Goal: Information Seeking & Learning: Learn about a topic

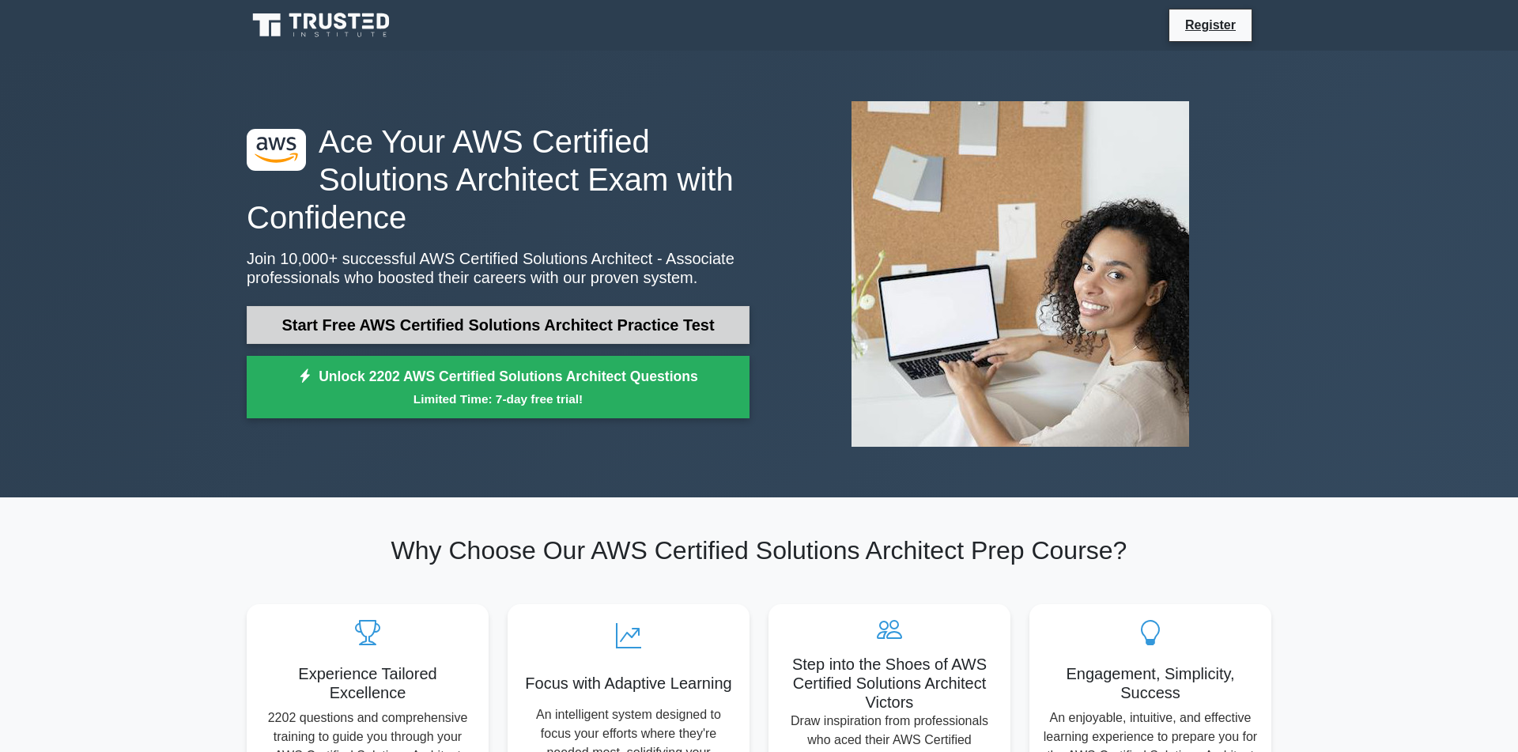
click at [504, 322] on link "Start Free AWS Certified Solutions Architect Practice Test" at bounding box center [498, 325] width 503 height 38
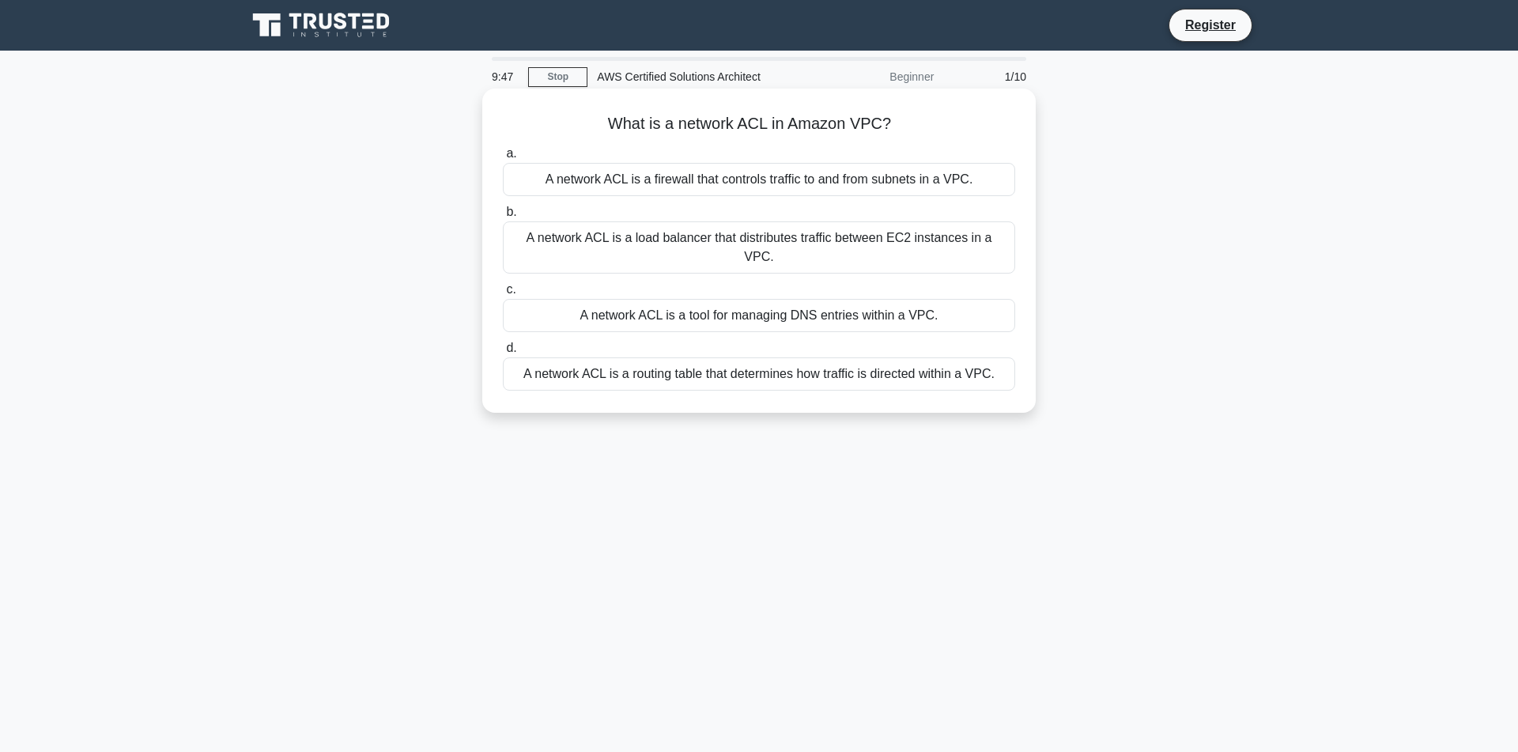
click at [774, 183] on div "A network ACL is a firewall that controls traffic to and from subnets in a VPC." at bounding box center [759, 179] width 512 height 33
click at [503, 159] on input "a. A network ACL is a firewall that controls traffic to and from subnets in a V…" at bounding box center [503, 154] width 0 height 10
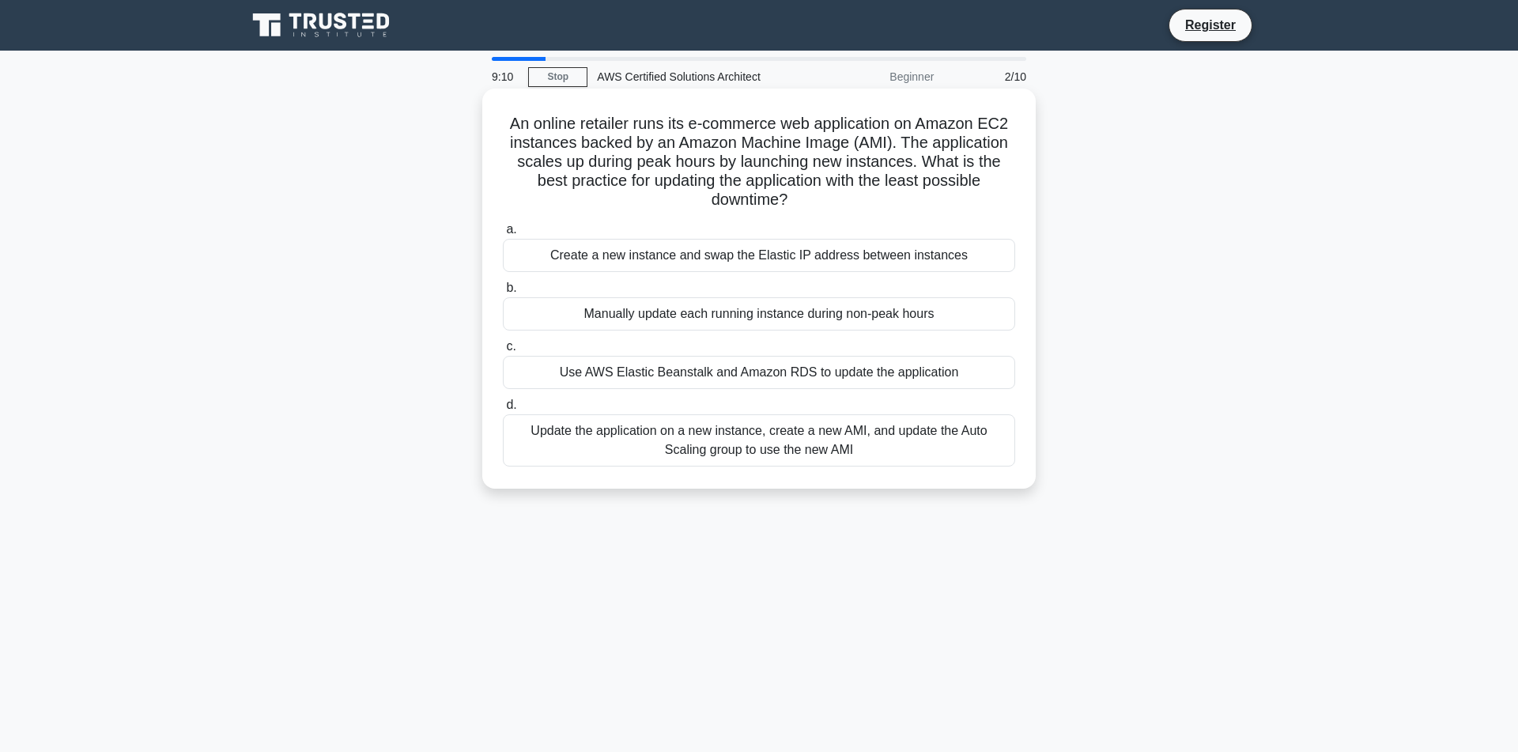
click at [755, 261] on div "Create a new instance and swap the Elastic IP address between instances" at bounding box center [759, 255] width 512 height 33
click at [503, 235] on input "a. Create a new instance and swap the Elastic IP address between instances" at bounding box center [503, 230] width 0 height 10
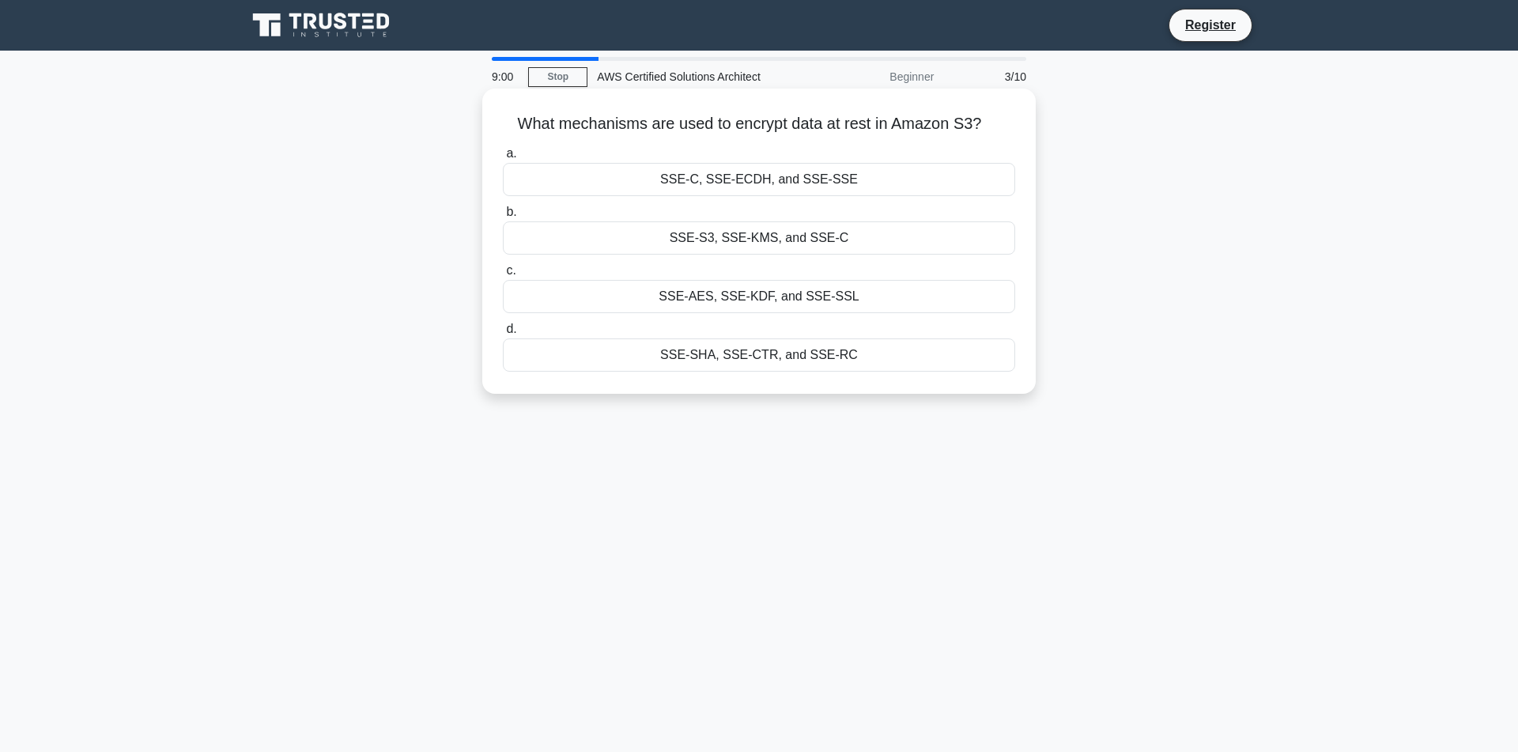
click at [792, 255] on div "SSE-S3, SSE-KMS, and SSE-C" at bounding box center [759, 237] width 512 height 33
click at [503, 217] on input "b. SSE-S3, SSE-KMS, and SSE-C" at bounding box center [503, 212] width 0 height 10
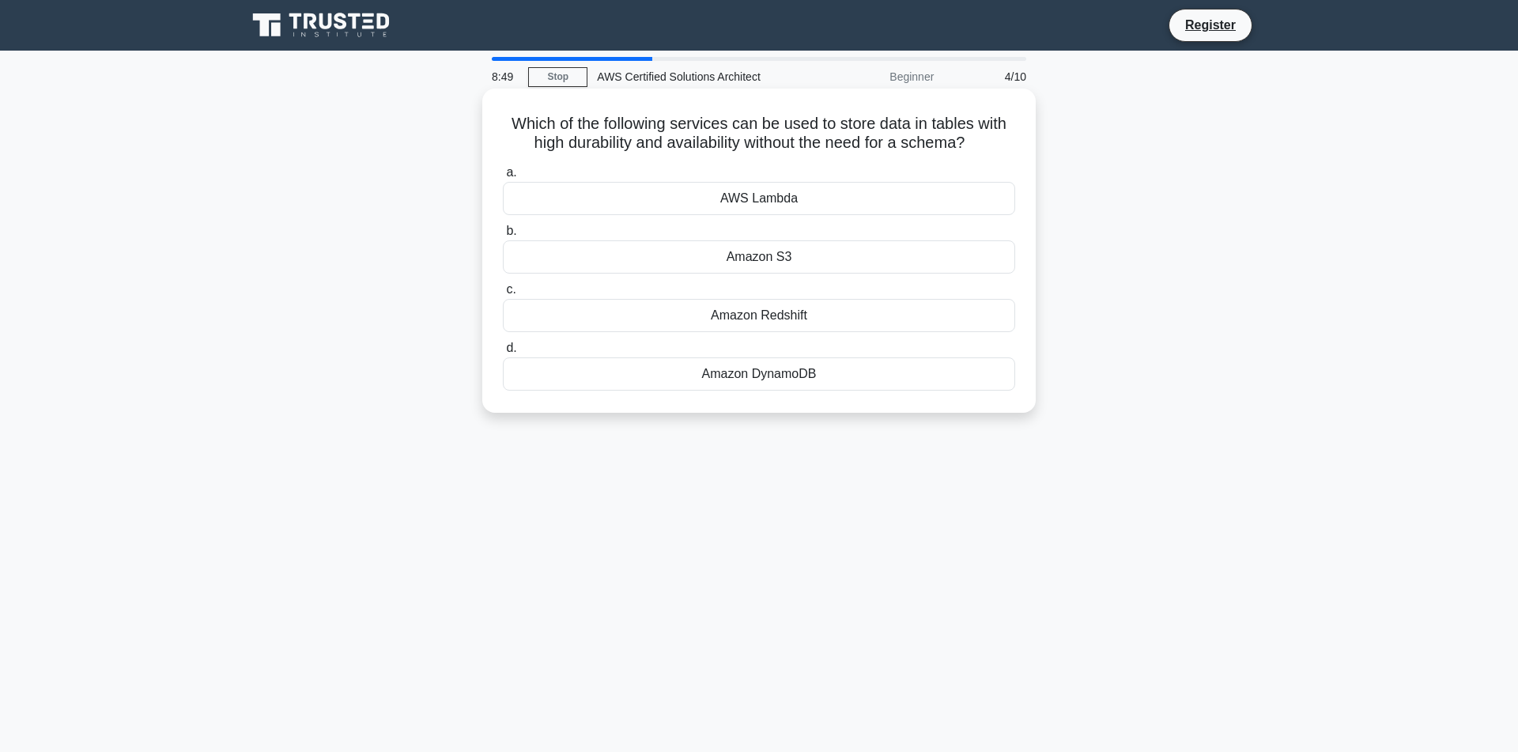
click at [805, 391] on div "Amazon DynamoDB" at bounding box center [759, 373] width 512 height 33
click at [503, 353] on input "d. Amazon DynamoDB" at bounding box center [503, 348] width 0 height 10
click at [737, 265] on div "AWS CloudFormation" at bounding box center [759, 256] width 512 height 33
click at [503, 236] on input "b. AWS CloudFormation" at bounding box center [503, 231] width 0 height 10
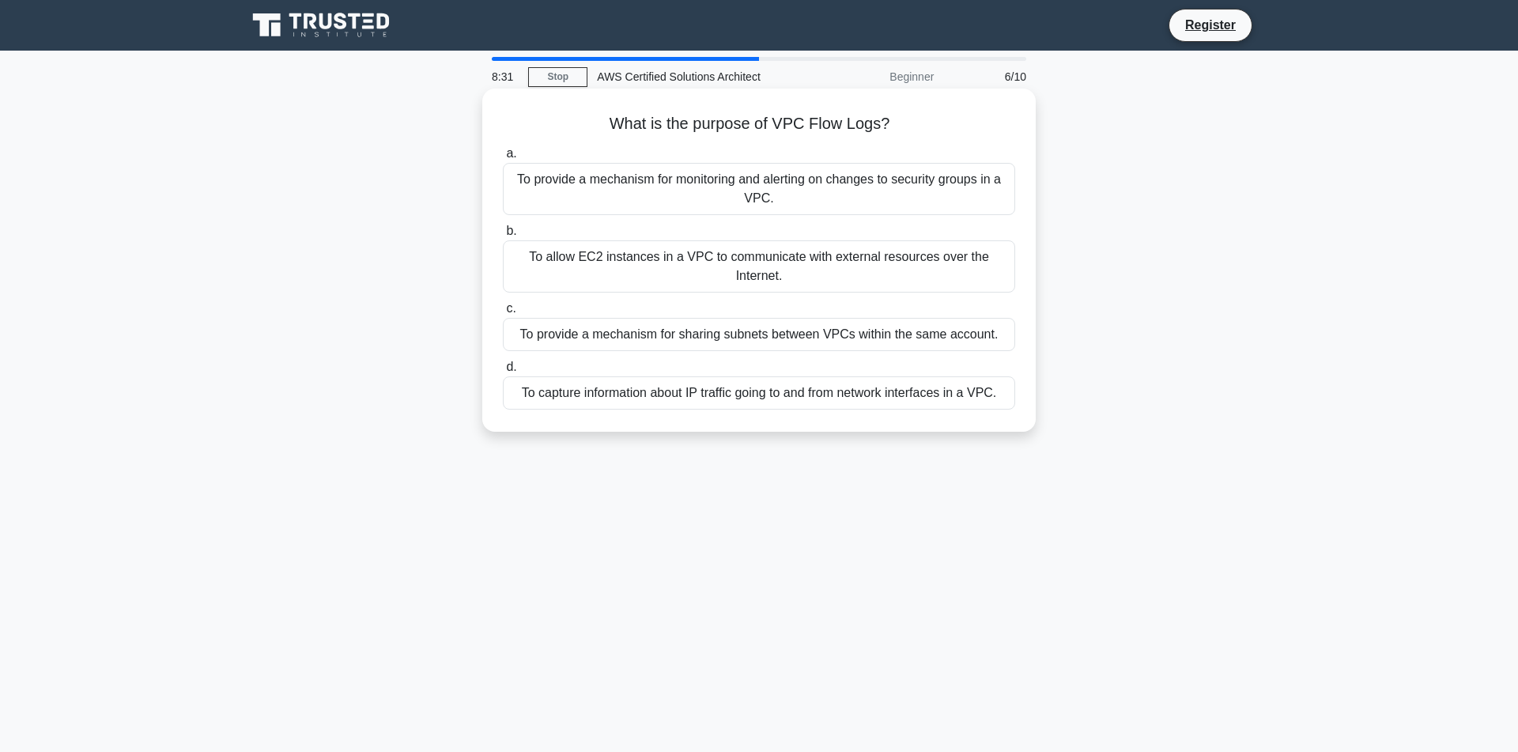
click at [859, 410] on div "To capture information about IP traffic going to and from network interfaces in…" at bounding box center [759, 392] width 512 height 33
click at [503, 372] on input "d. To capture information about IP traffic going to and from network interfaces…" at bounding box center [503, 367] width 0 height 10
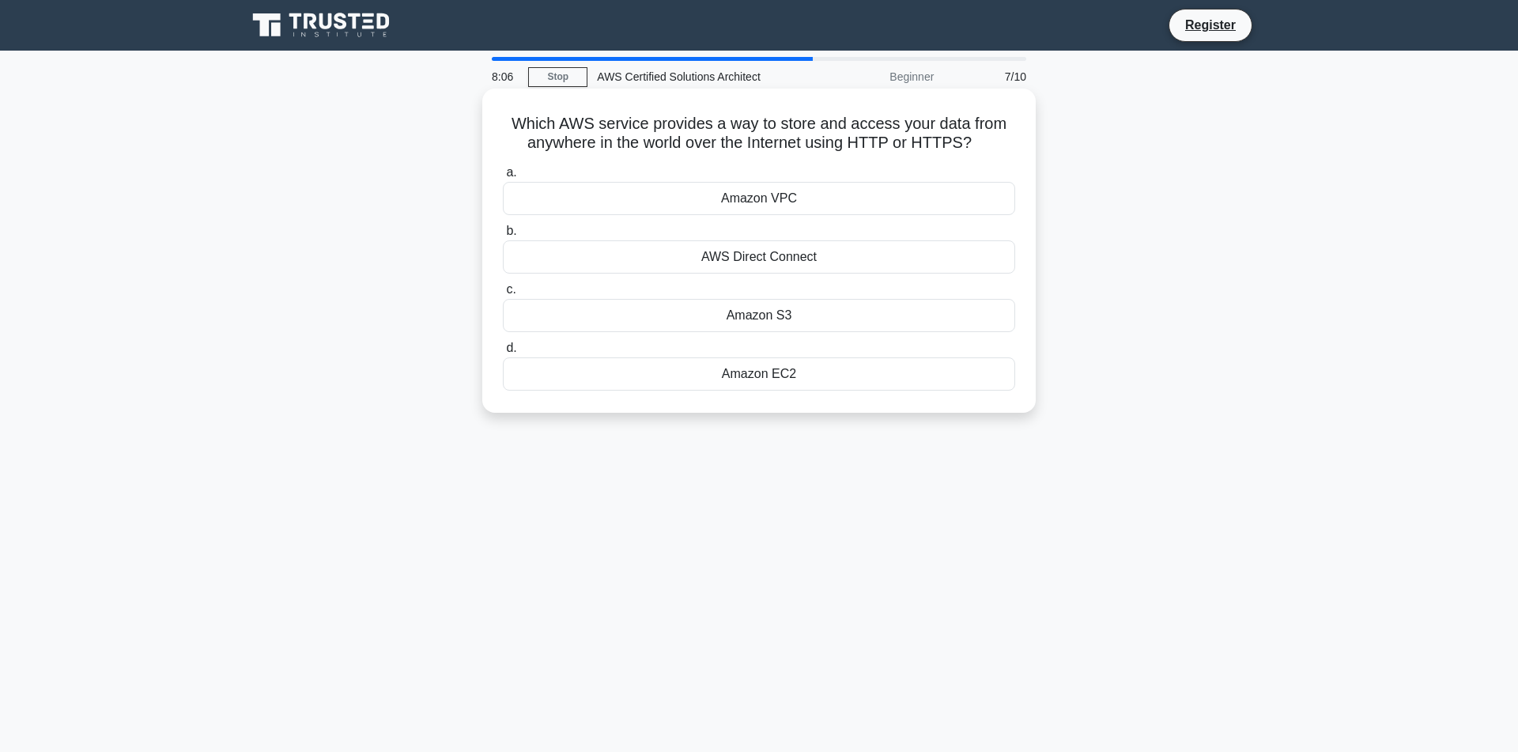
click at [820, 329] on div "Amazon S3" at bounding box center [759, 315] width 512 height 33
click at [503, 295] on input "c. Amazon S3" at bounding box center [503, 290] width 0 height 10
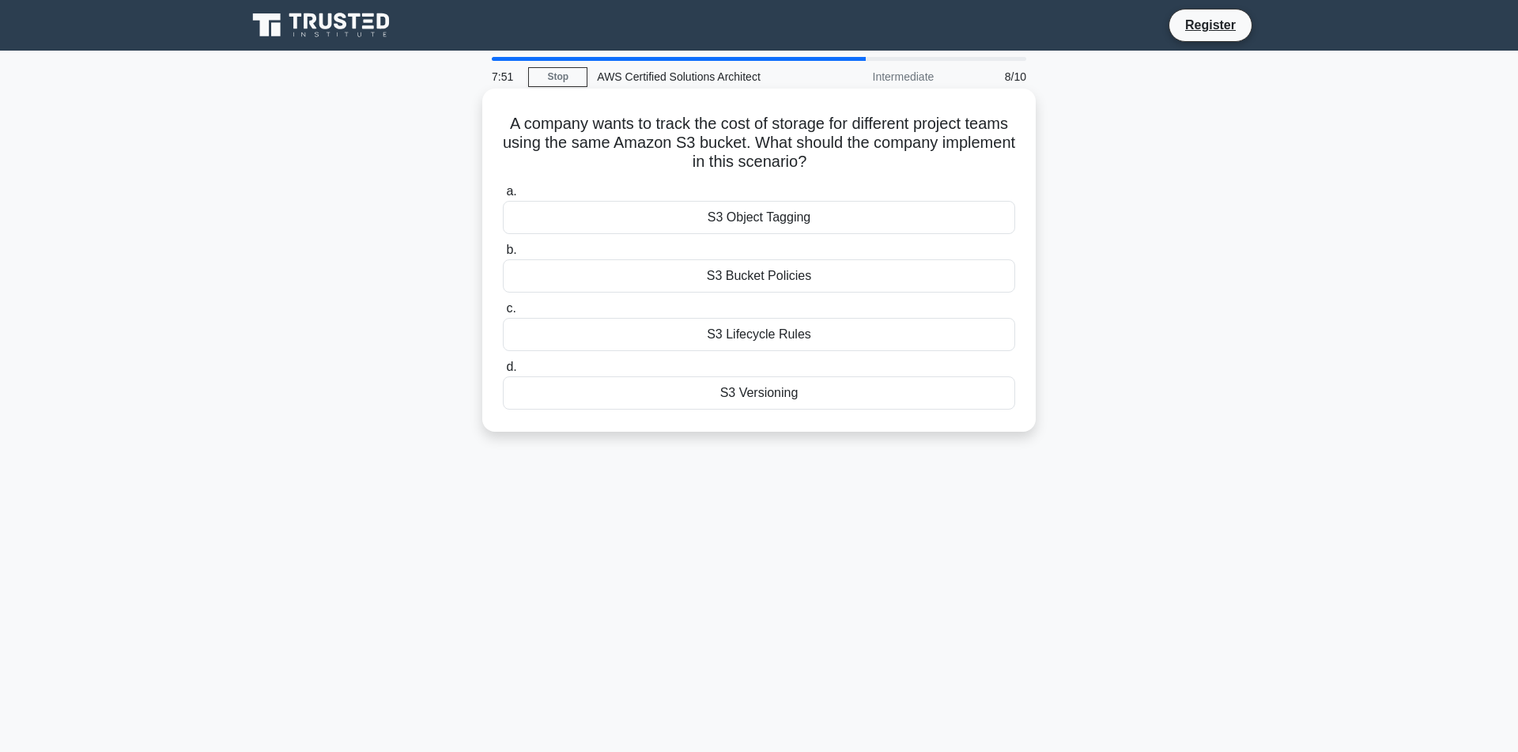
click at [826, 338] on div "S3 Lifecycle Rules" at bounding box center [759, 334] width 512 height 33
click at [503, 314] on input "c. S3 Lifecycle Rules" at bounding box center [503, 309] width 0 height 10
click at [826, 276] on div "Amazon S3" at bounding box center [759, 275] width 512 height 33
click at [503, 255] on input "b. Amazon S3" at bounding box center [503, 250] width 0 height 10
click at [778, 338] on div "Amazon Kinesis Data Firehose" at bounding box center [759, 334] width 512 height 33
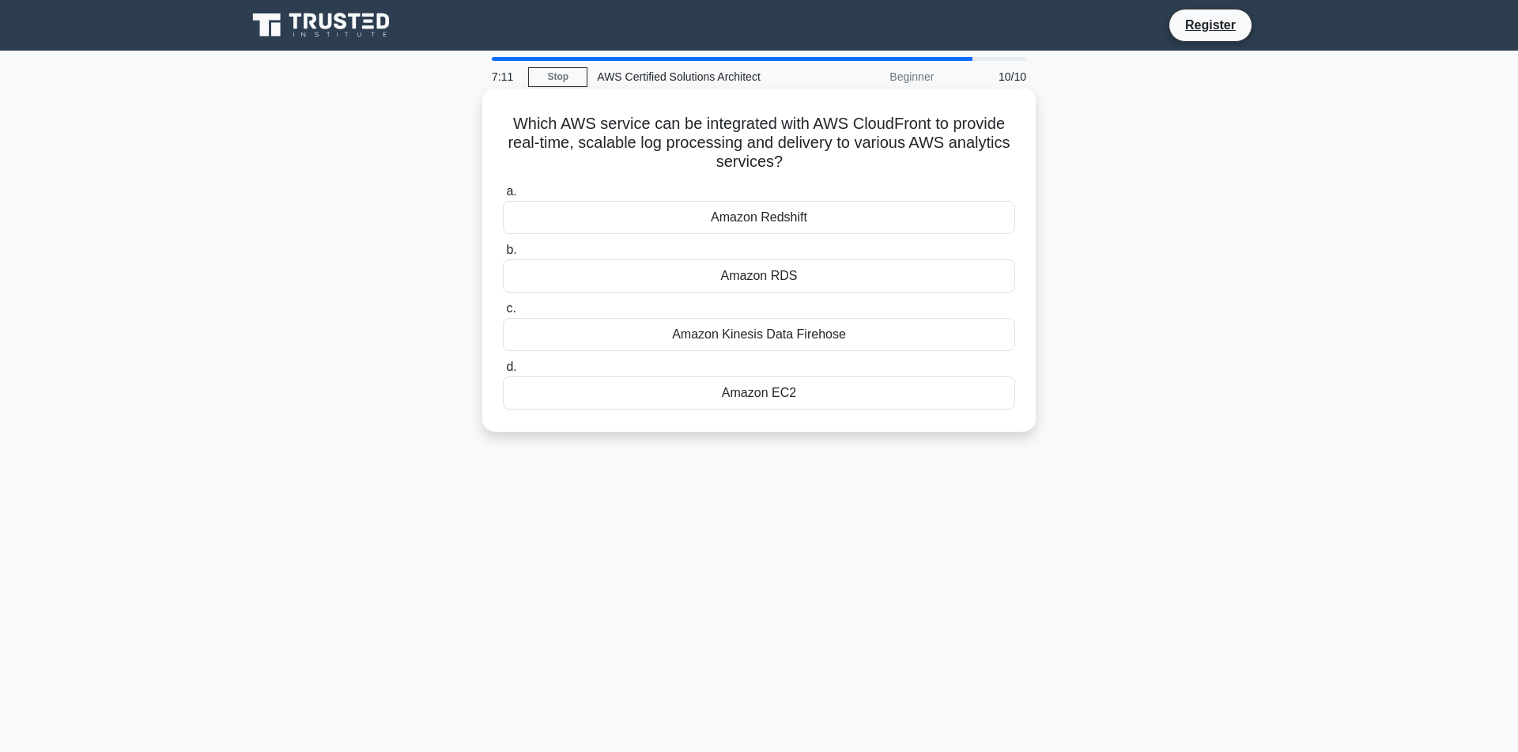
click at [503, 314] on input "c. Amazon Kinesis Data Firehose" at bounding box center [503, 309] width 0 height 10
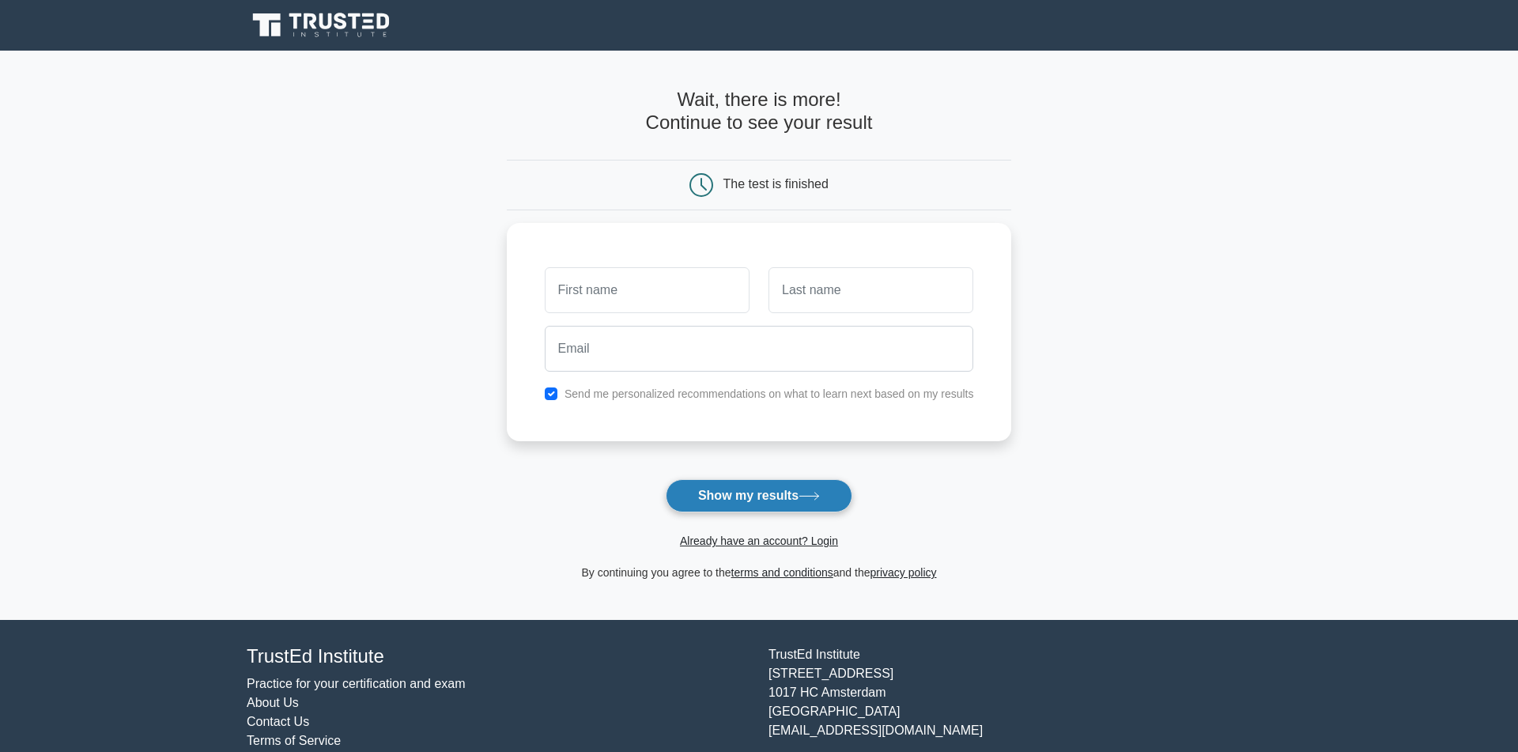
click at [772, 501] on button "Show my results" at bounding box center [759, 495] width 187 height 33
click at [622, 394] on label "Send me personalized recommendations on what to learn next based on my results" at bounding box center [770, 390] width 410 height 13
drag, startPoint x: 617, startPoint y: 386, endPoint x: 554, endPoint y: 390, distance: 63.4
click at [616, 385] on label "Send me personalized recommendations on what to learn next based on my results" at bounding box center [770, 390] width 410 height 13
click at [544, 392] on div "Send me personalized recommendations on what to learn next based on my results" at bounding box center [759, 389] width 448 height 19
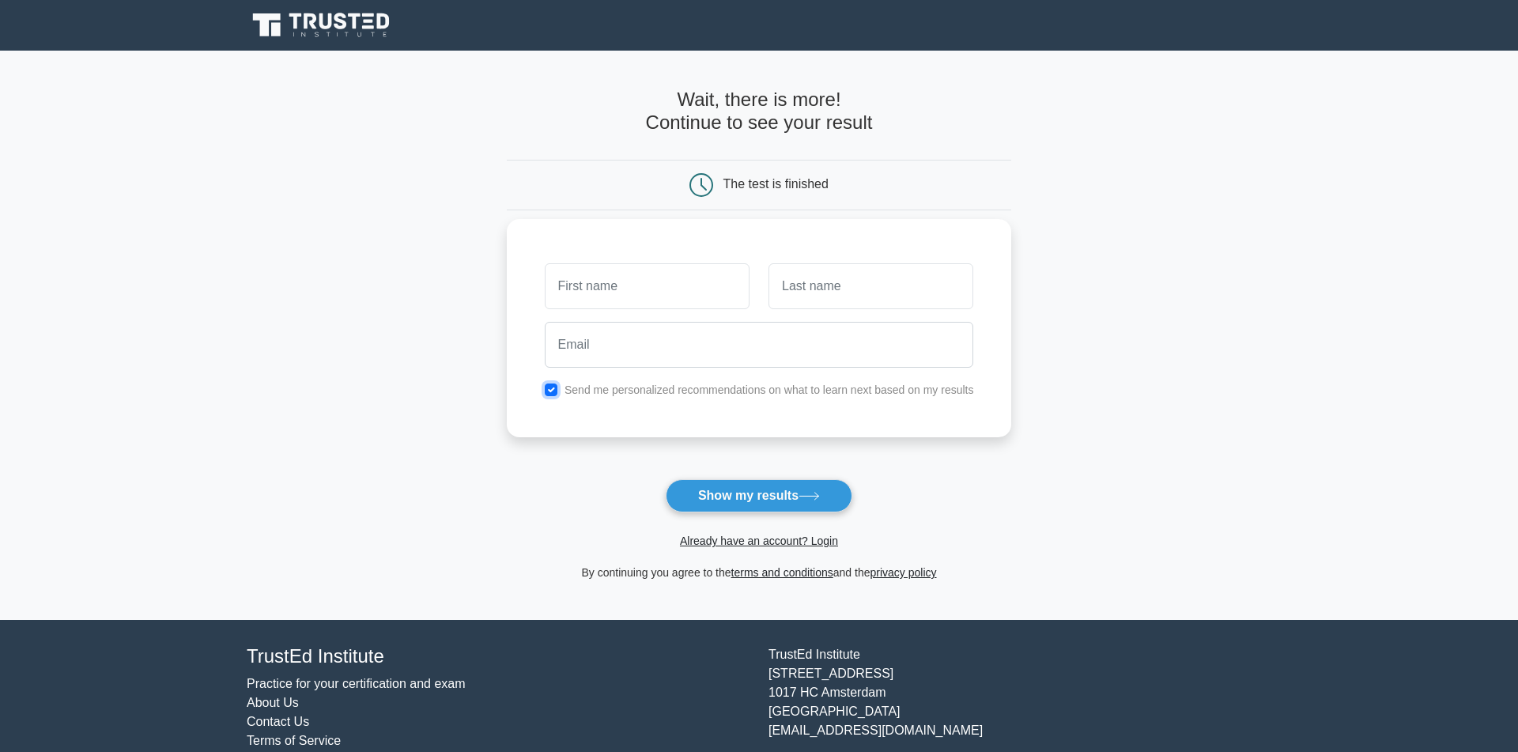
click at [545, 392] on input "checkbox" at bounding box center [551, 390] width 13 height 13
checkbox input "false"
click at [608, 277] on input "text" at bounding box center [647, 286] width 205 height 46
type input "Luka"
type input "Gajinov"
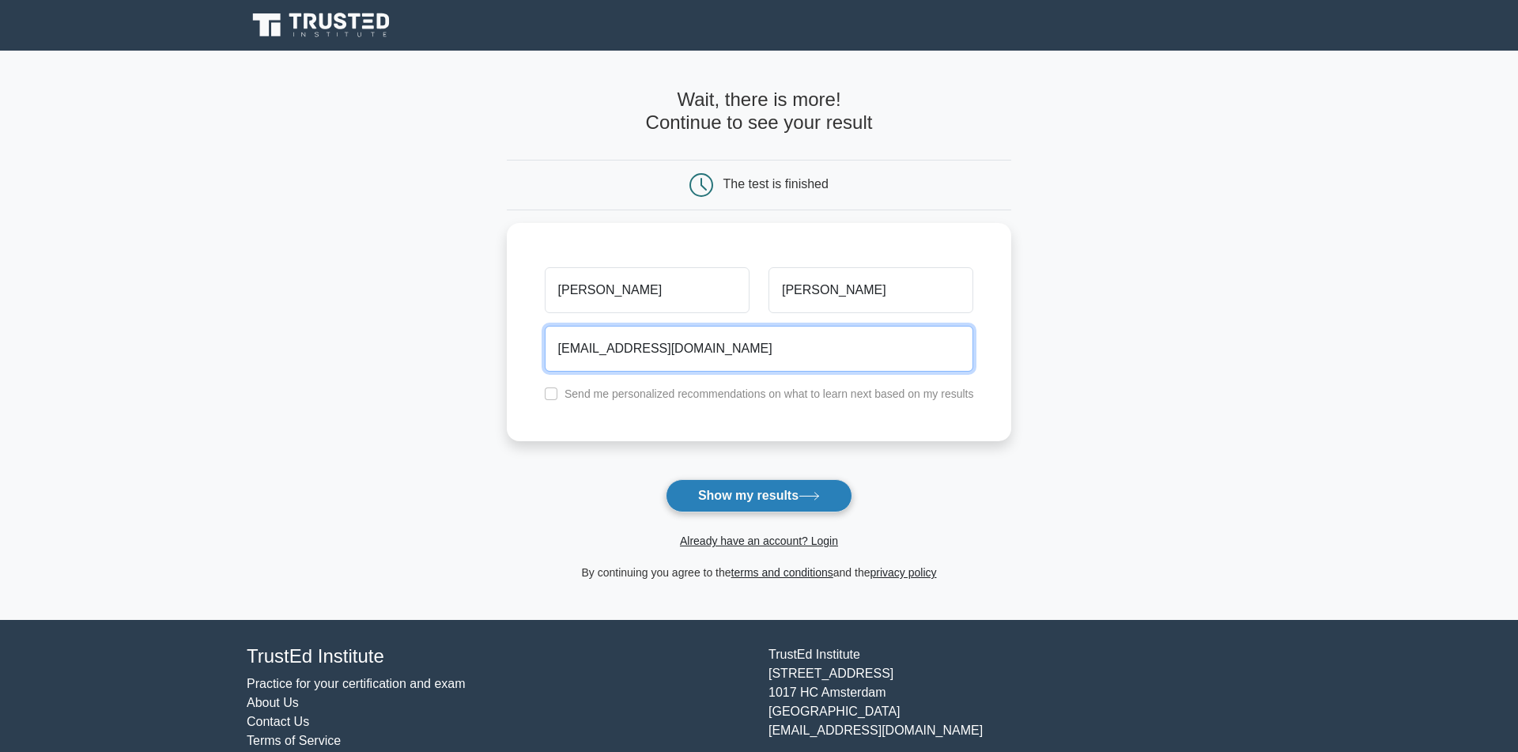
type input "lukagajinov18@gmail.com"
click at [806, 505] on button "Show my results" at bounding box center [759, 495] width 187 height 33
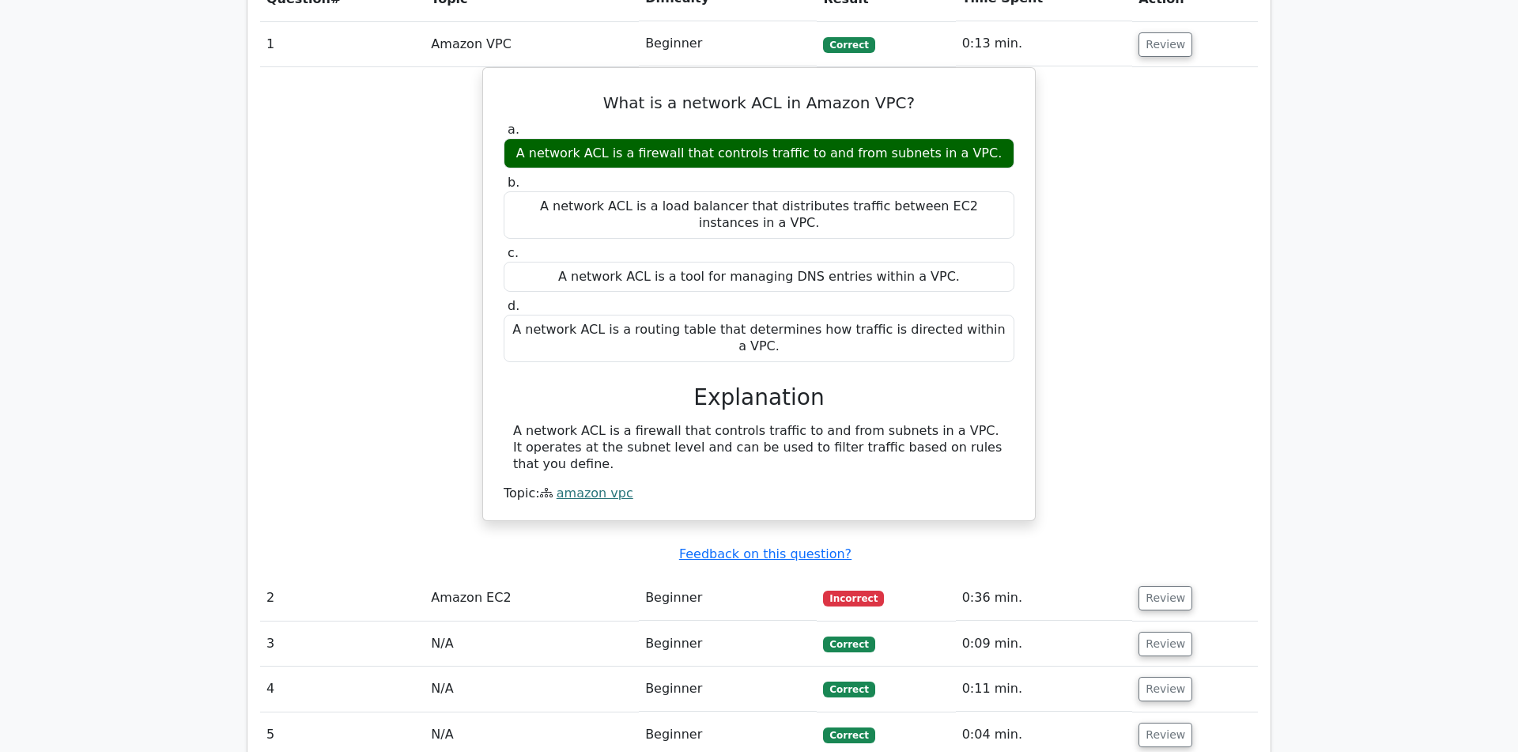
scroll to position [1528, 0]
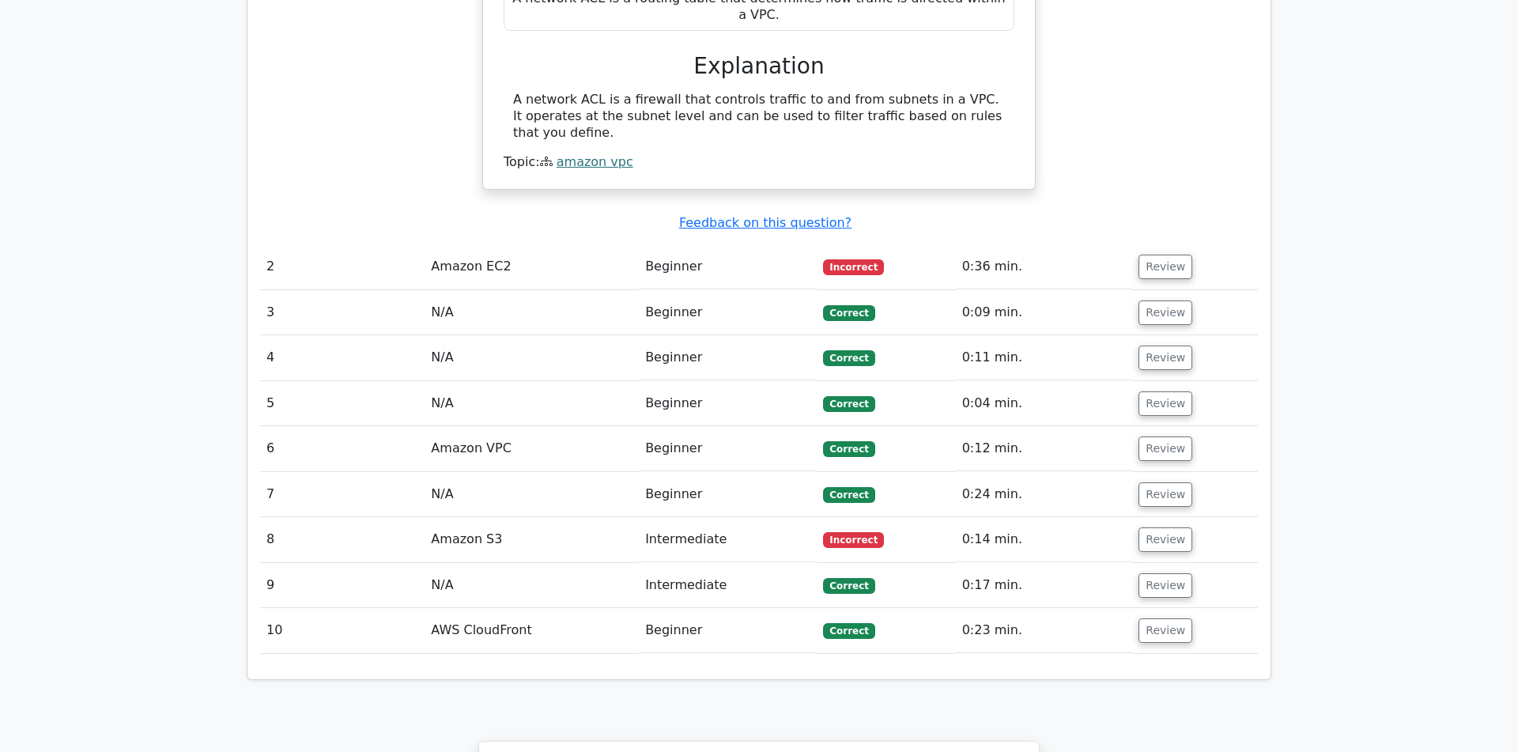
click at [407, 244] on td "2" at bounding box center [342, 266] width 164 height 45
click at [583, 244] on td "Amazon EC2" at bounding box center [532, 266] width 214 height 45
click at [1171, 255] on button "Review" at bounding box center [1166, 267] width 54 height 25
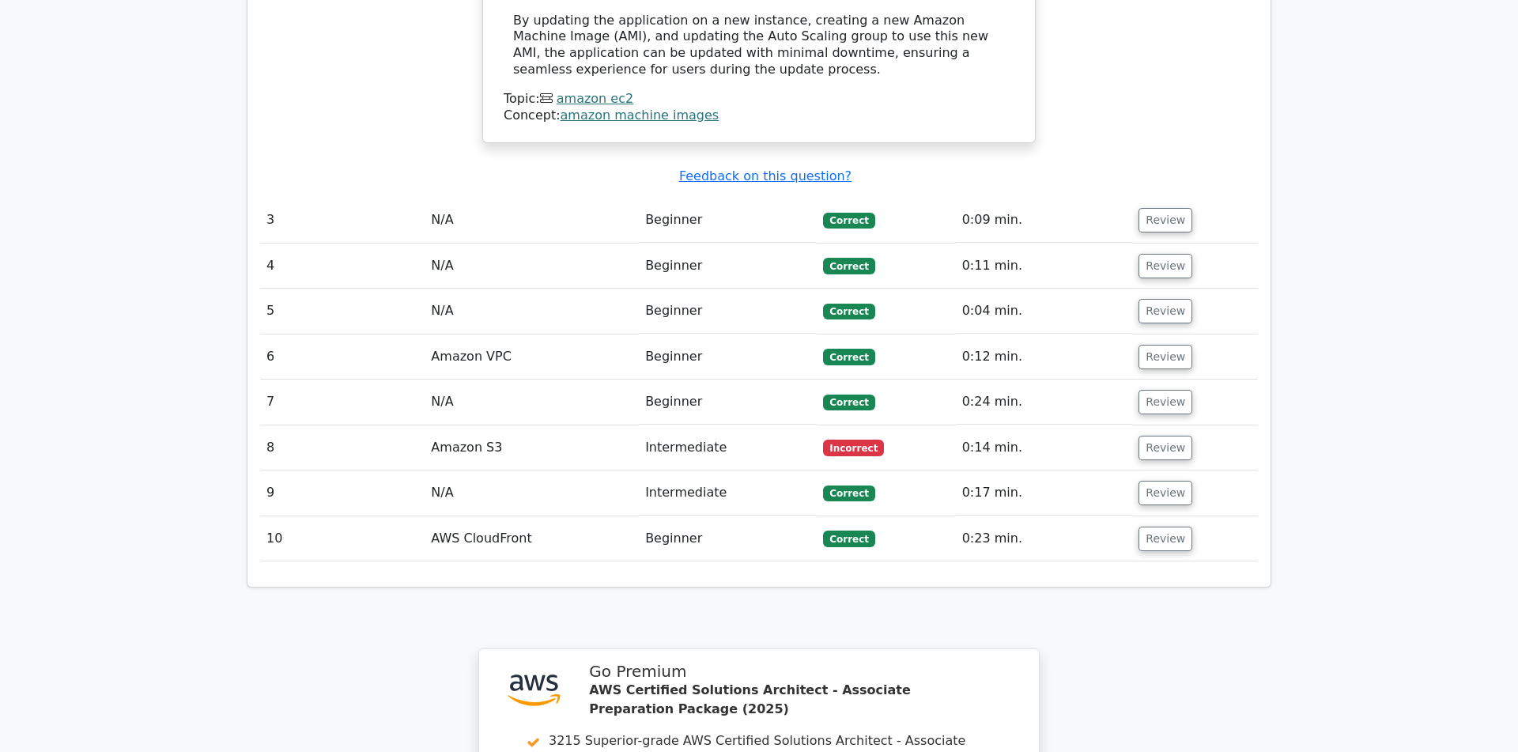
scroll to position [2292, 0]
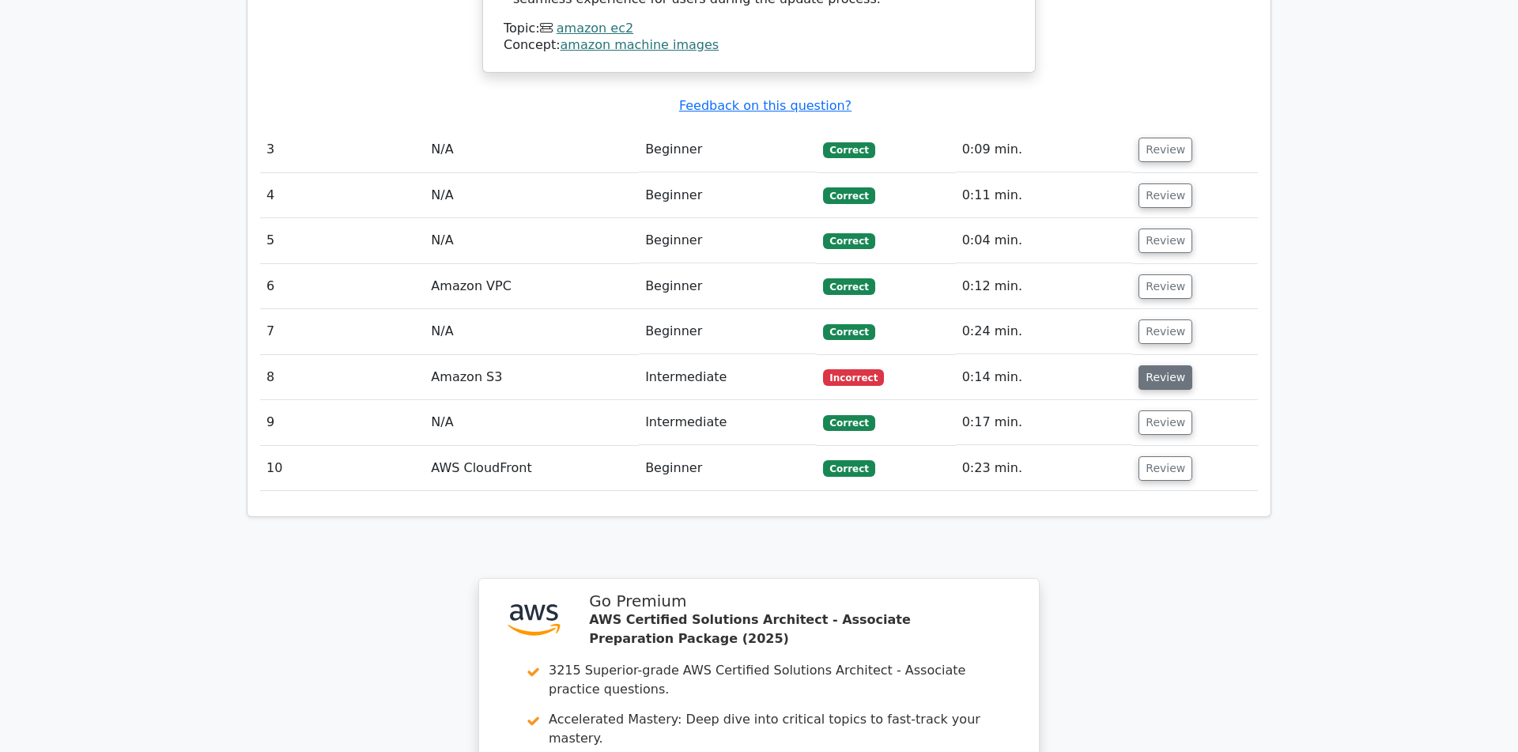
click at [1158, 365] on button "Review" at bounding box center [1166, 377] width 54 height 25
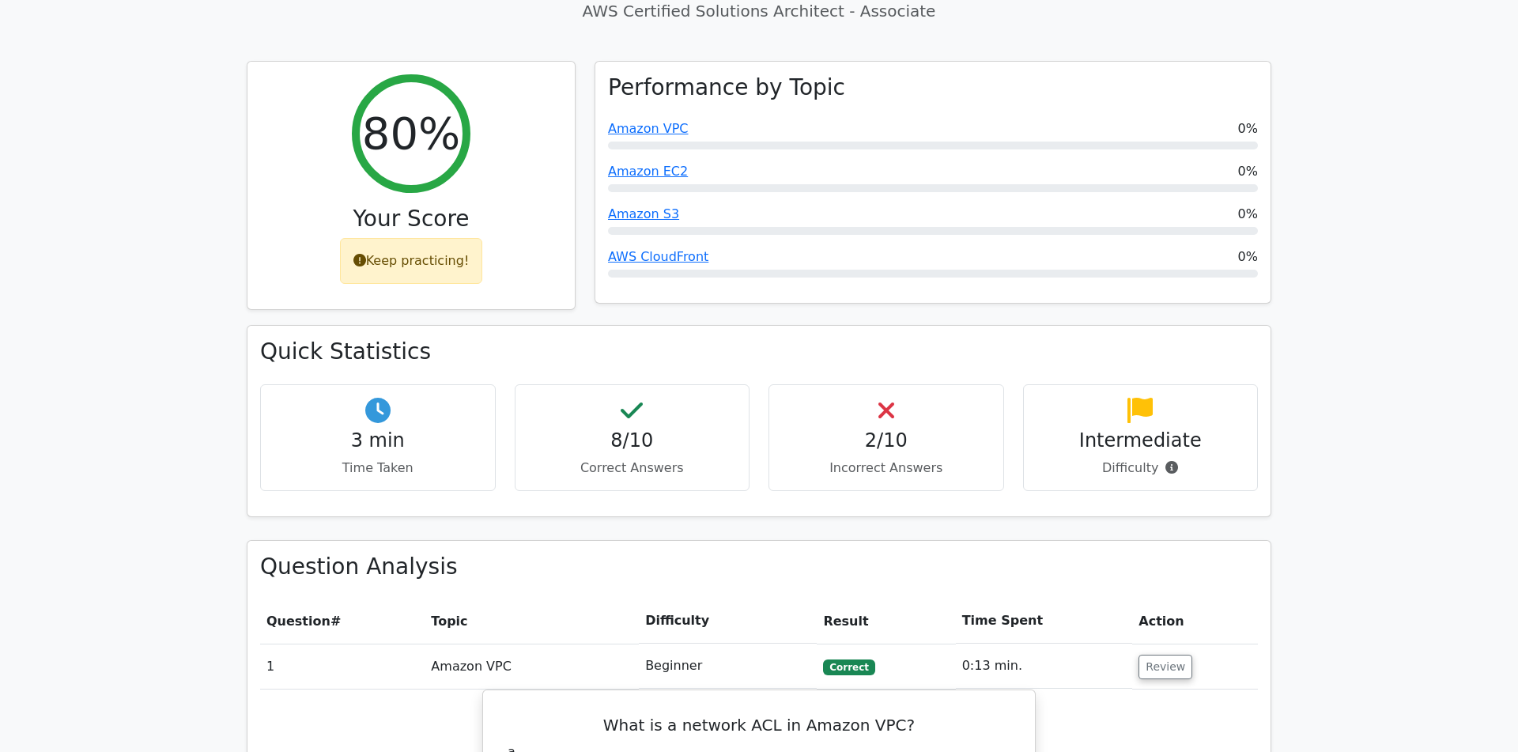
scroll to position [505, 0]
